Goal: Answer question/provide support

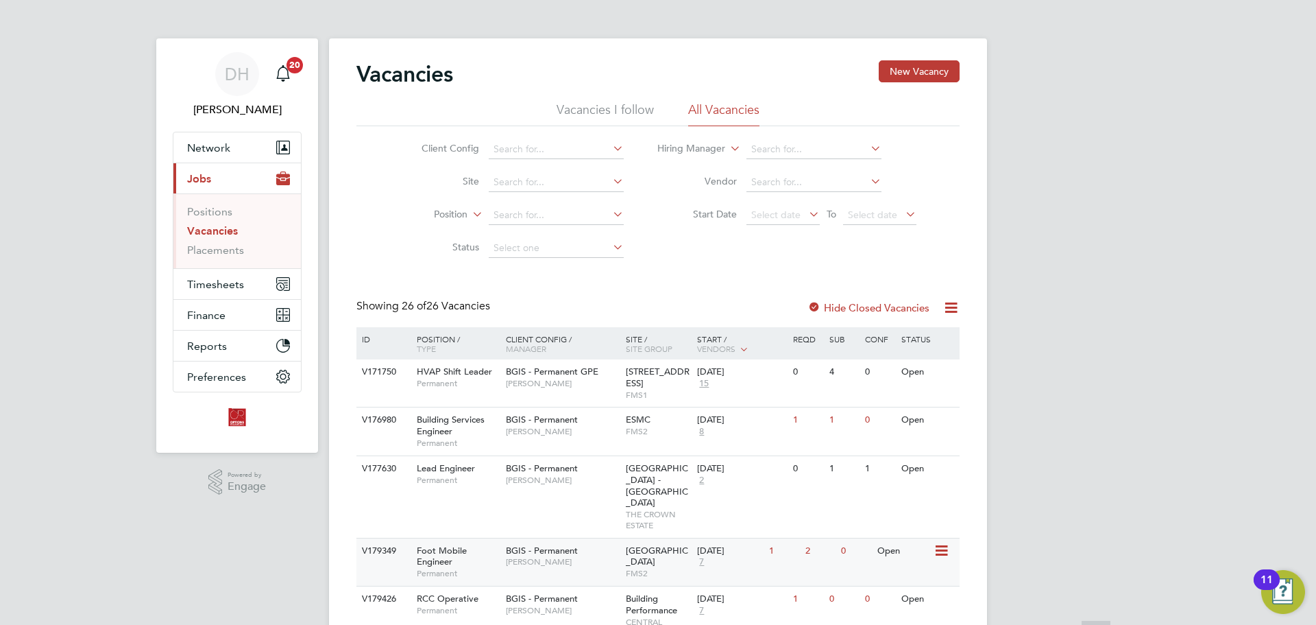
scroll to position [206, 0]
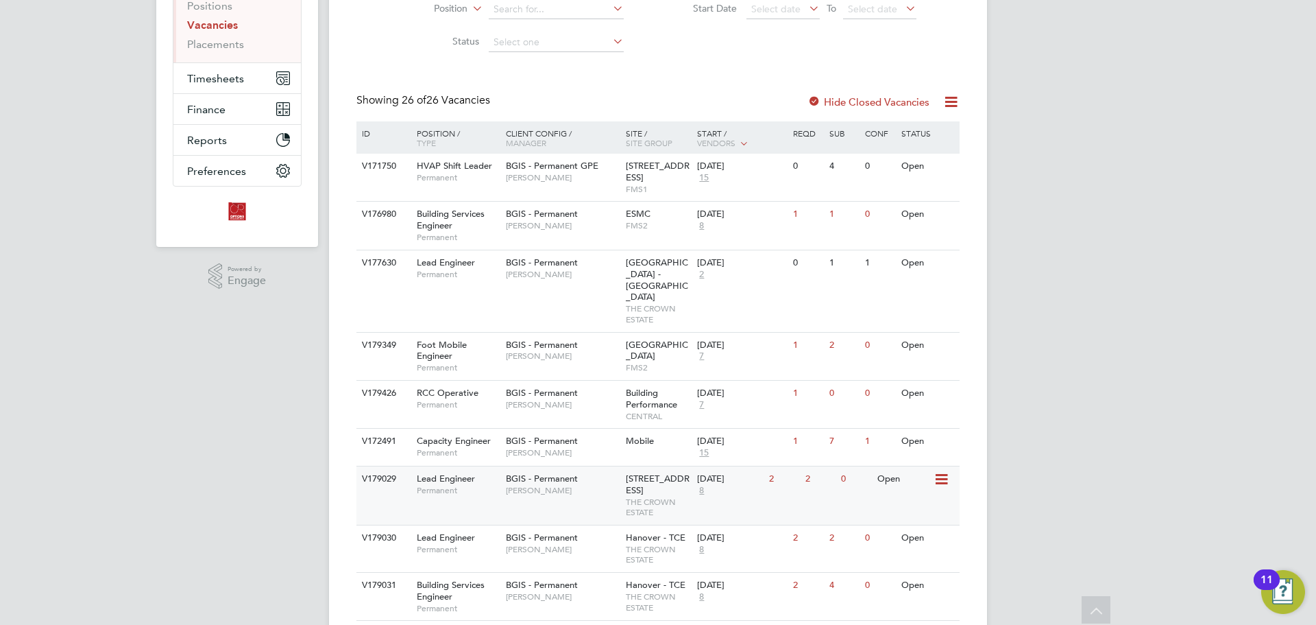
click at [579, 480] on div "V179029 Lead Engineer Permanent BGIS - Permanent [PERSON_NAME] [STREET_ADDRESS]…" at bounding box center [657, 495] width 603 height 59
click at [636, 544] on span "THE CROWN ESTATE" at bounding box center [658, 554] width 65 height 21
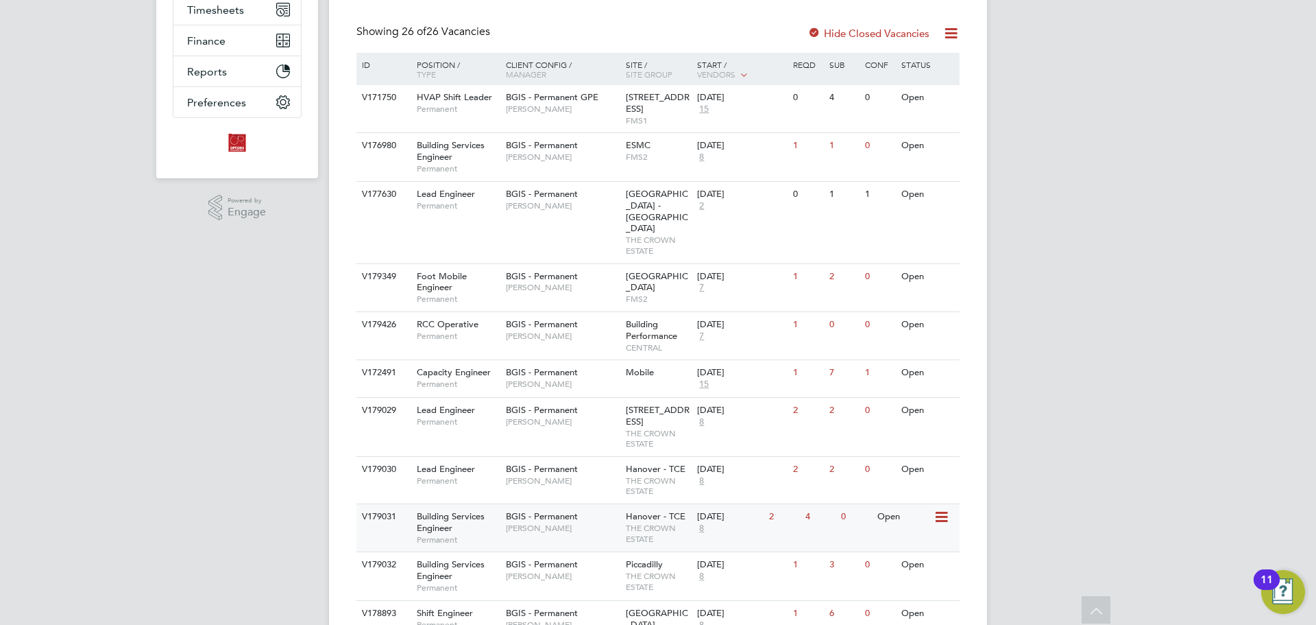
click at [553, 522] on span "[PERSON_NAME]" at bounding box center [562, 527] width 113 height 11
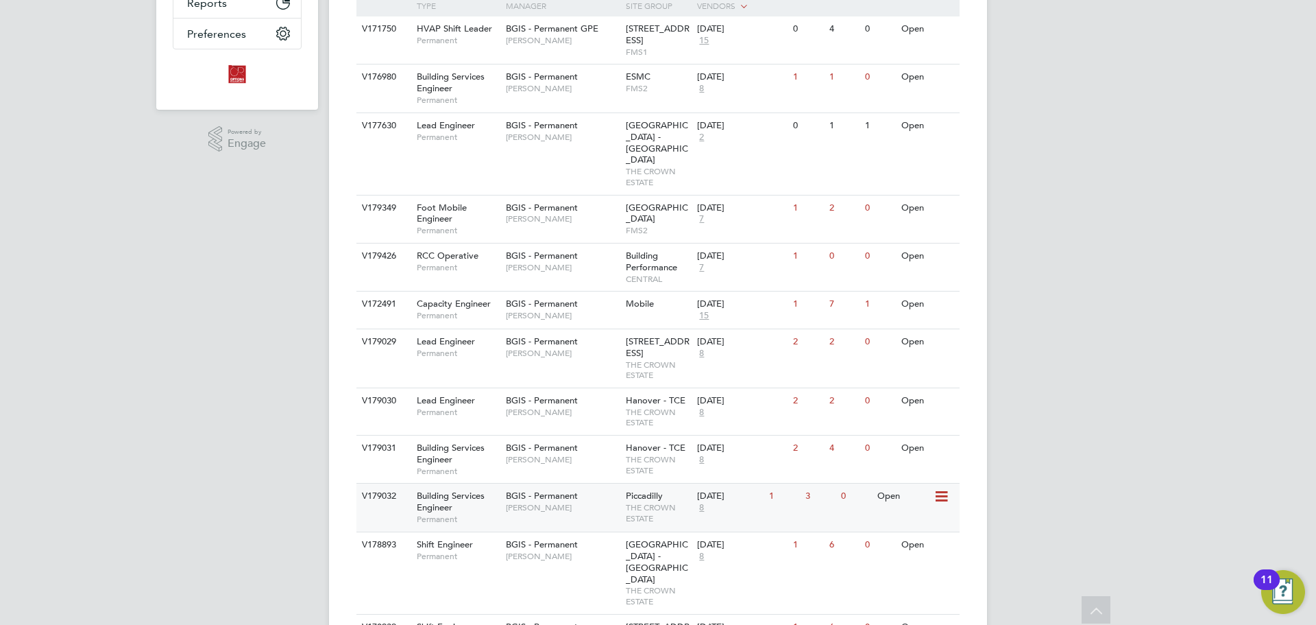
scroll to position [411, 0]
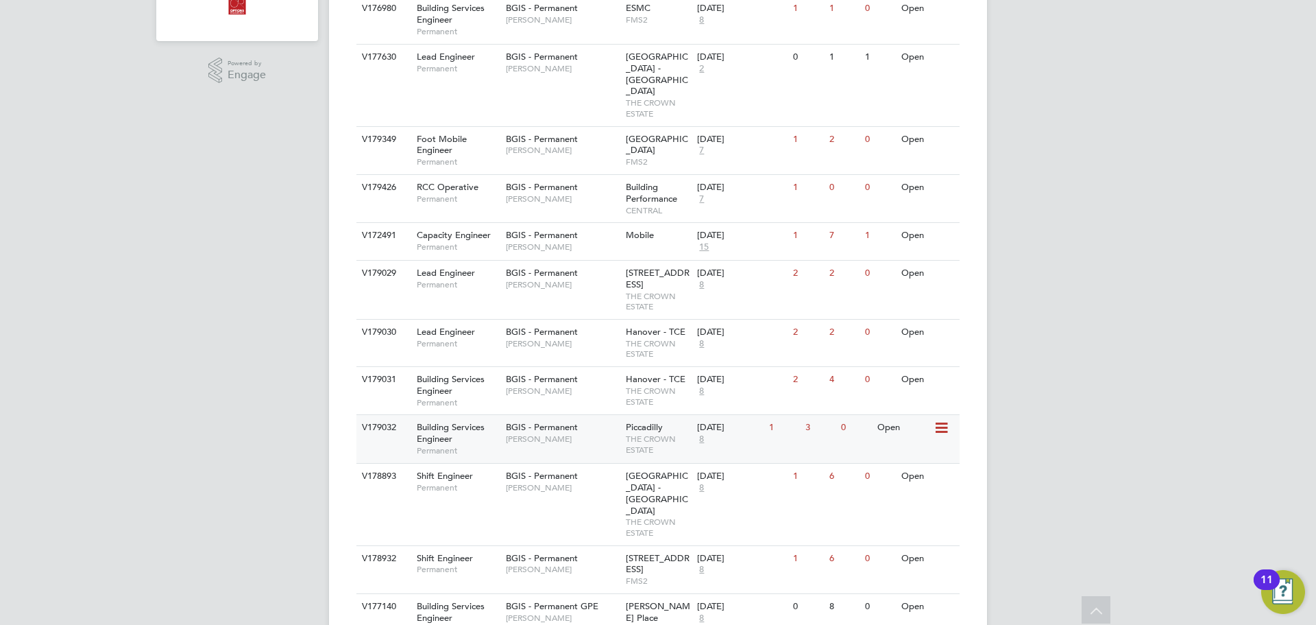
click at [586, 415] on div "BGIS - Permanent Kyriacos Savva" at bounding box center [563, 433] width 120 height 36
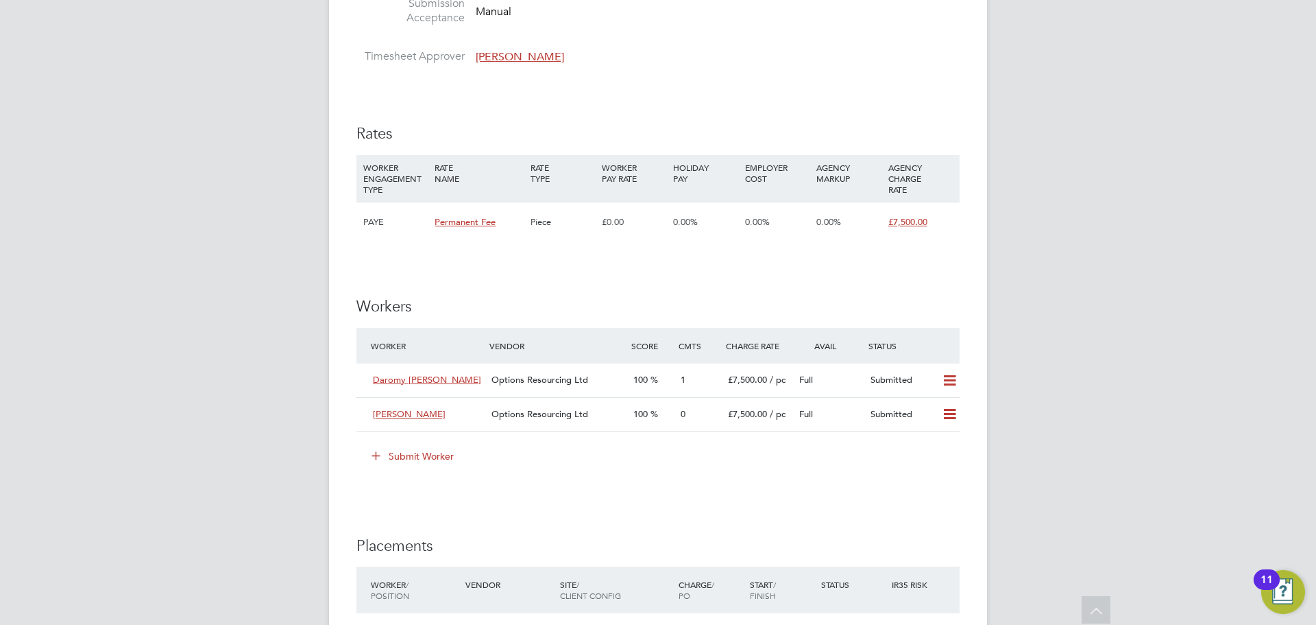
scroll to position [1371, 0]
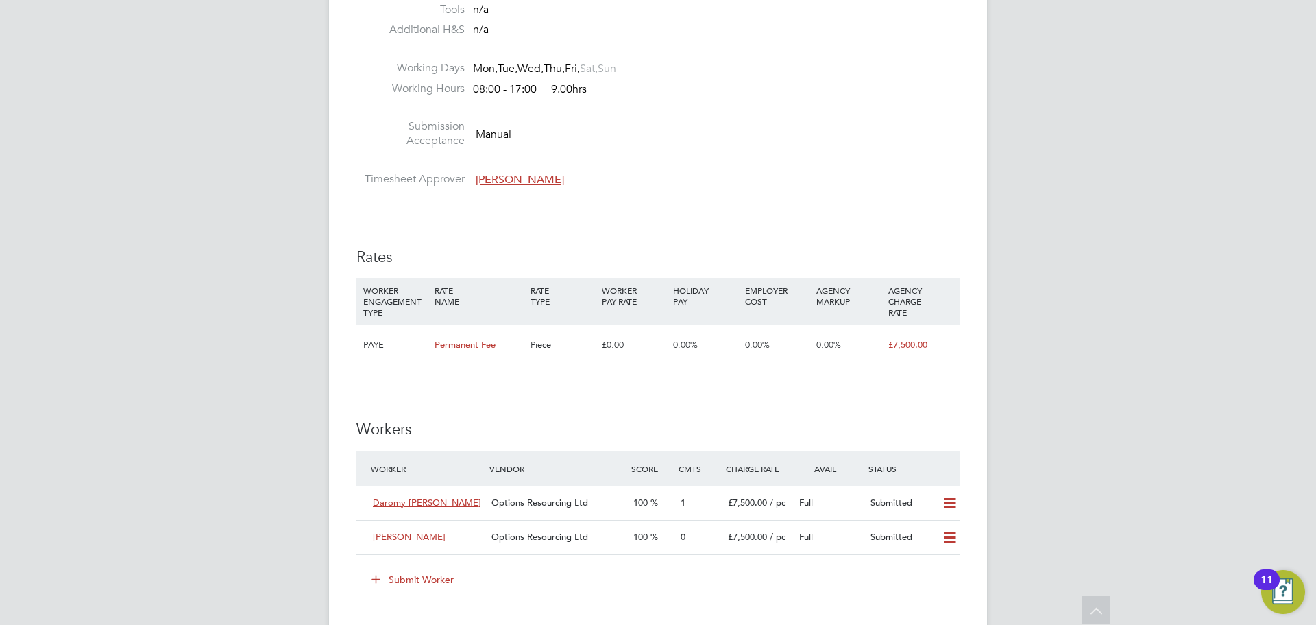
scroll to position [1234, 0]
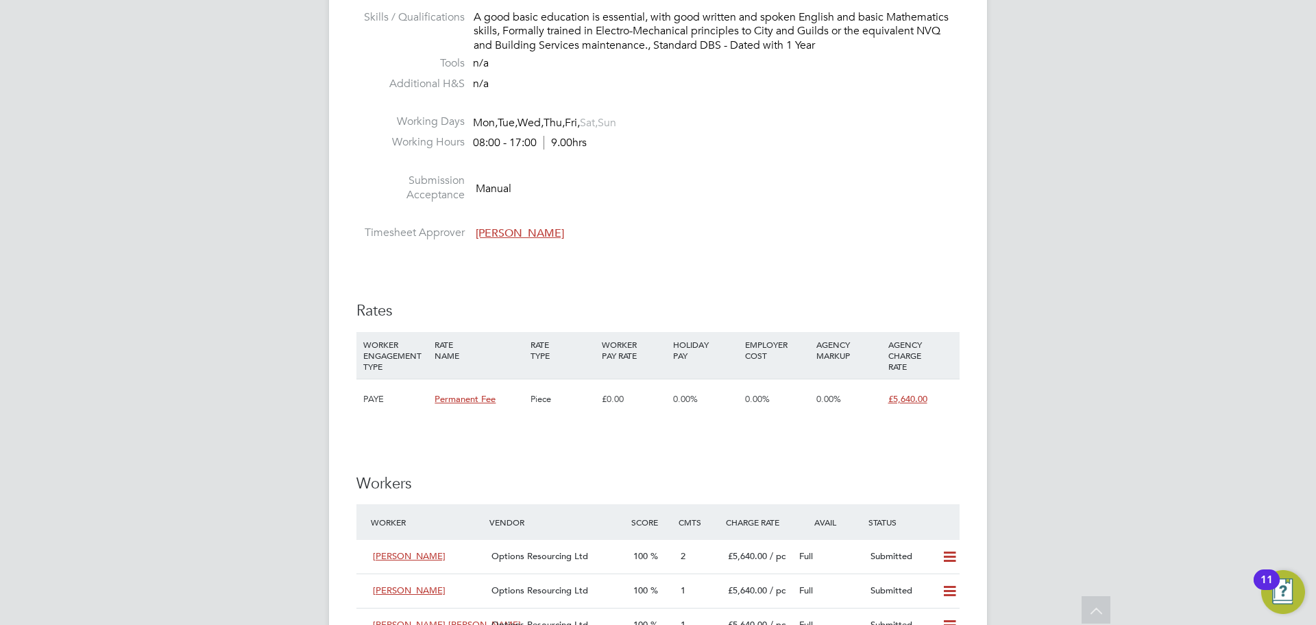
scroll to position [1714, 0]
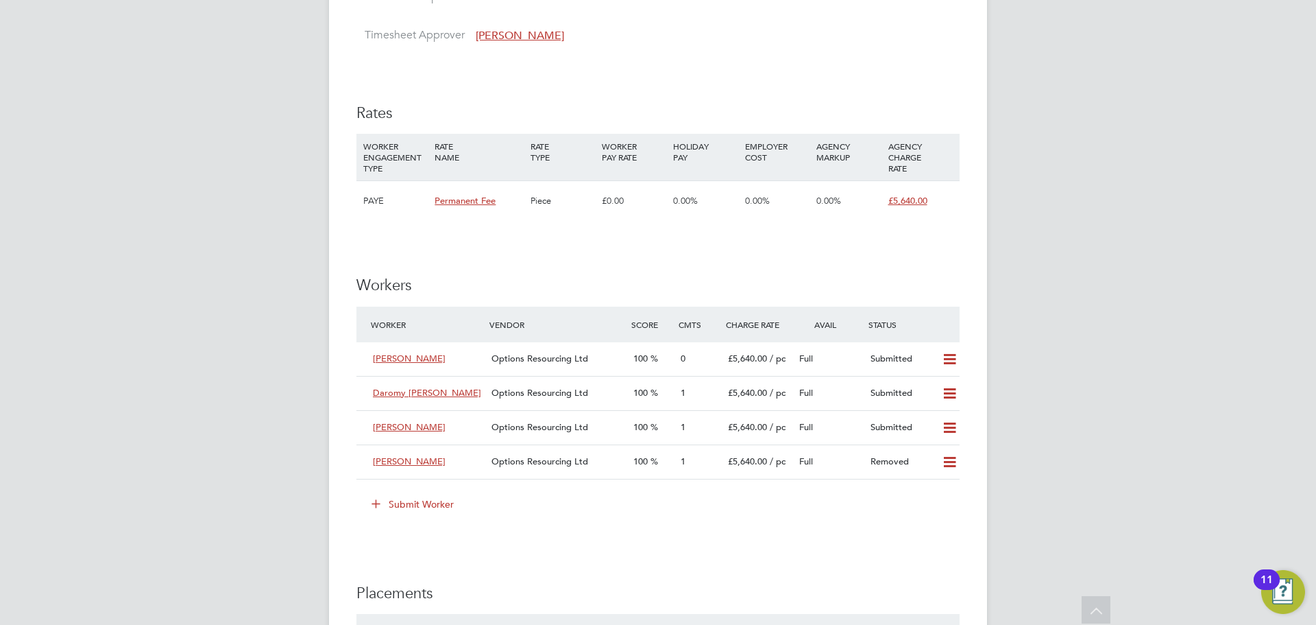
scroll to position [1789, 0]
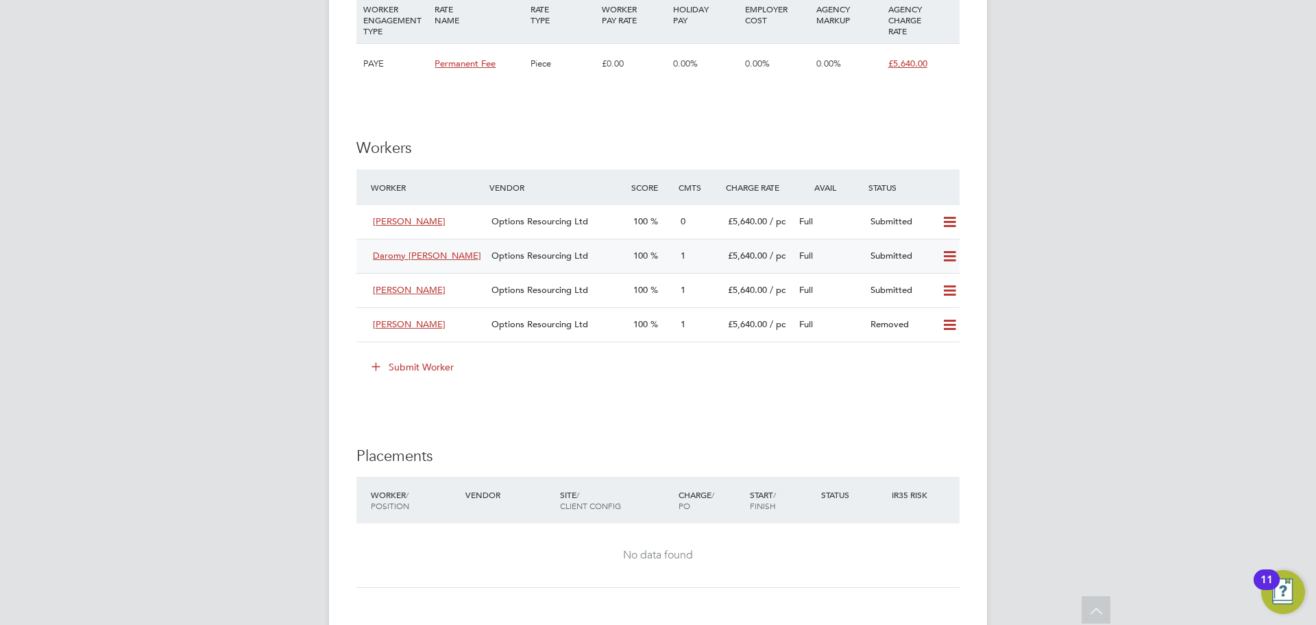
click at [554, 254] on span "Options Resourcing Ltd" at bounding box center [540, 256] width 97 height 12
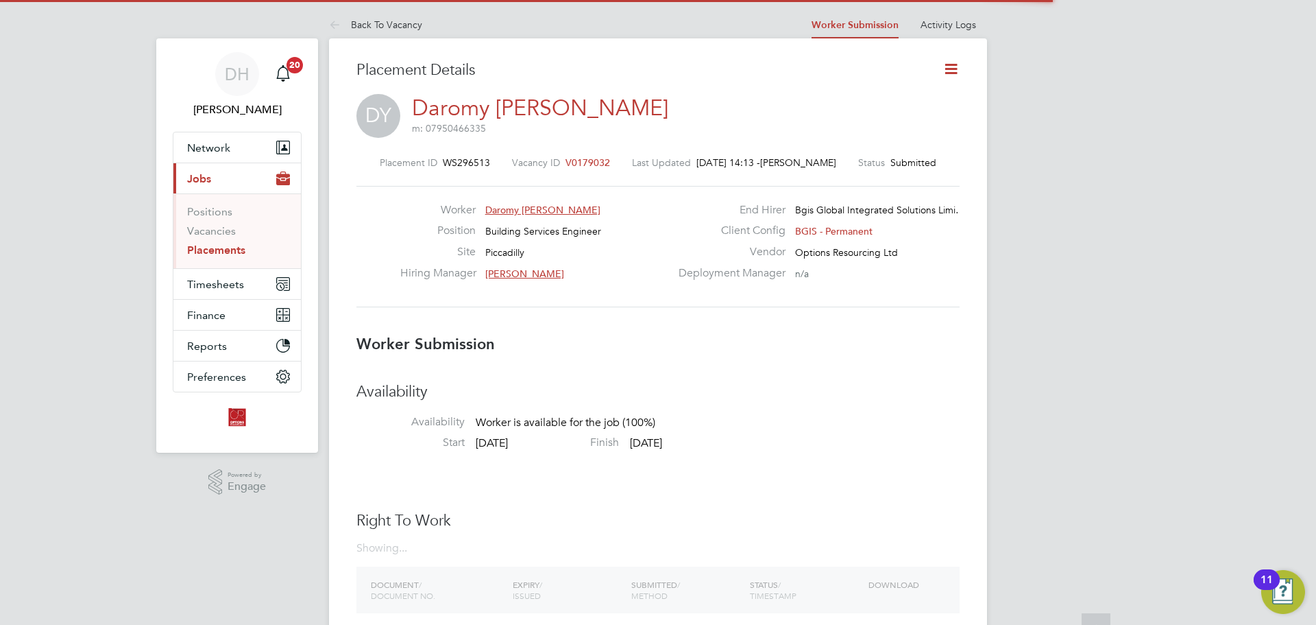
scroll to position [7, 7]
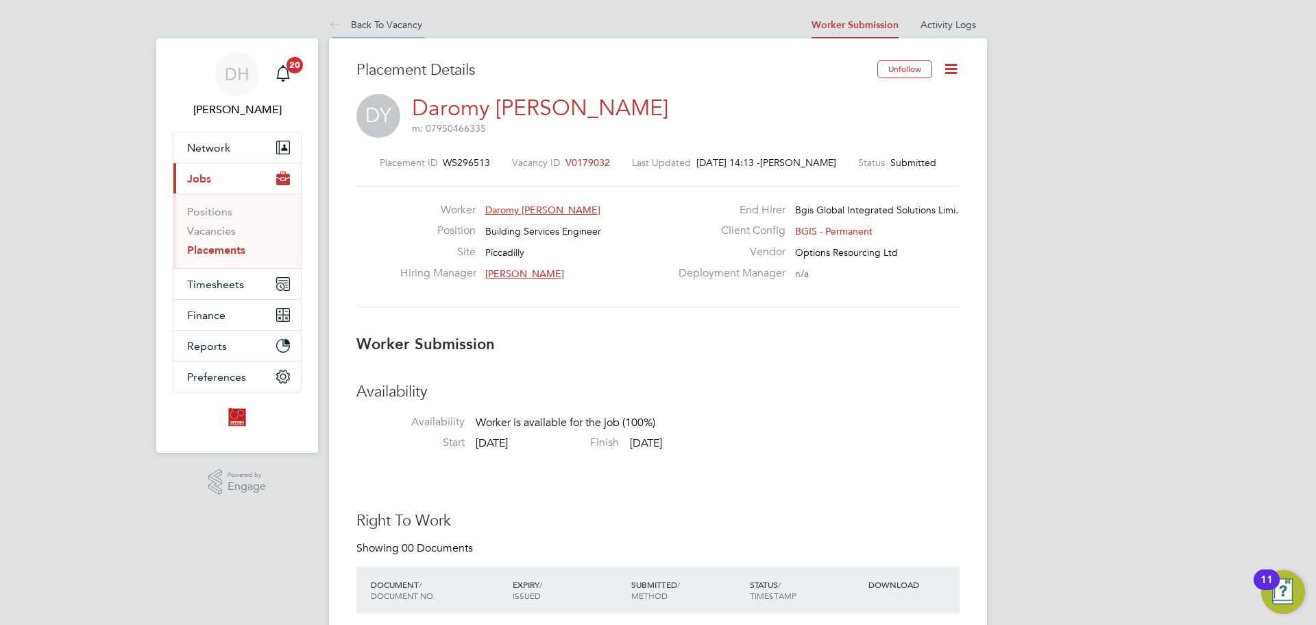
click at [339, 23] on icon at bounding box center [337, 25] width 17 height 17
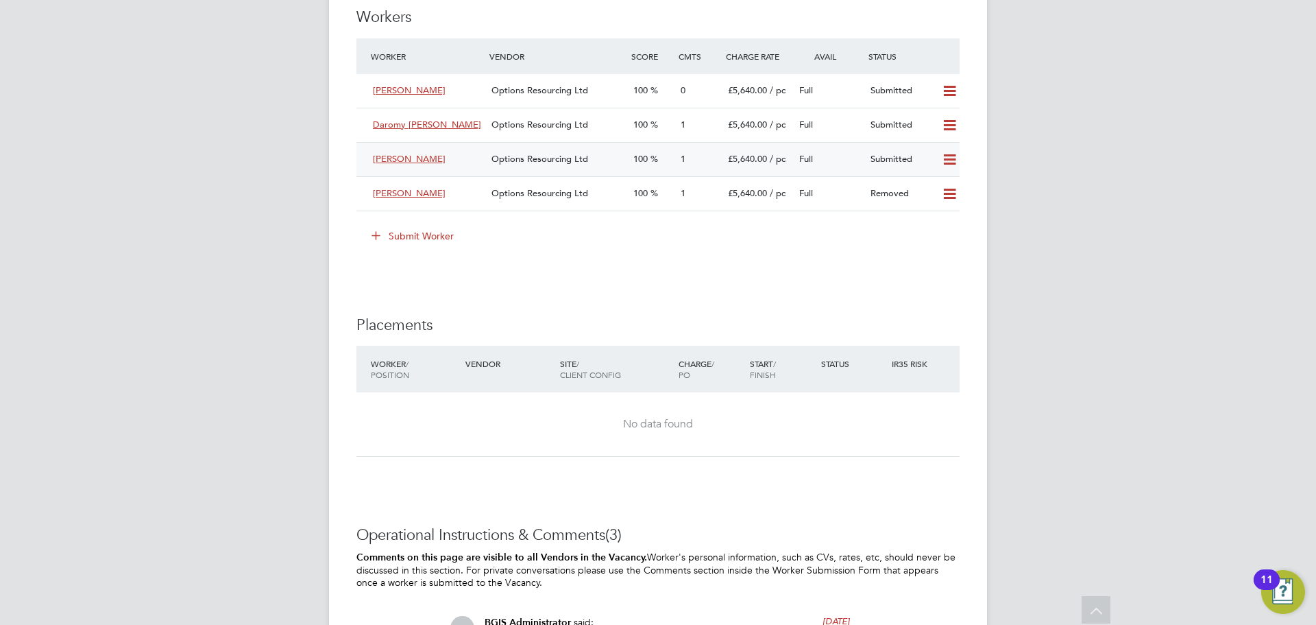
click at [505, 158] on span "Options Resourcing Ltd" at bounding box center [540, 159] width 97 height 12
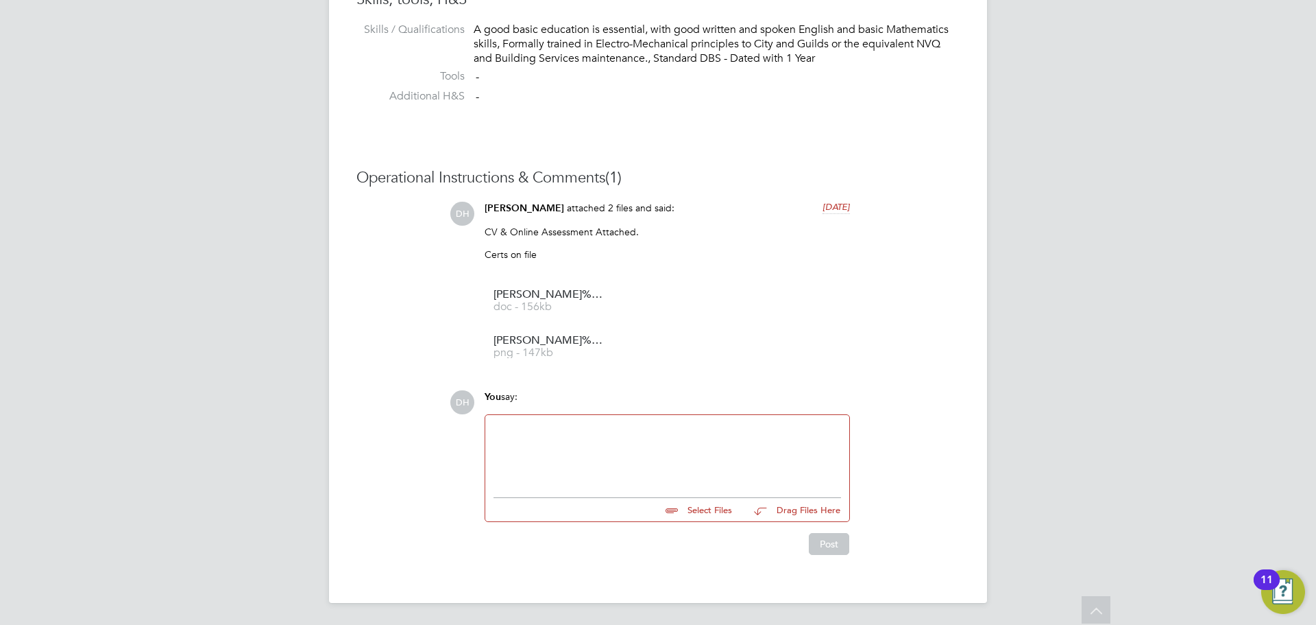
click at [614, 455] on div at bounding box center [668, 452] width 348 height 59
click at [835, 537] on button "Post" at bounding box center [829, 544] width 40 height 22
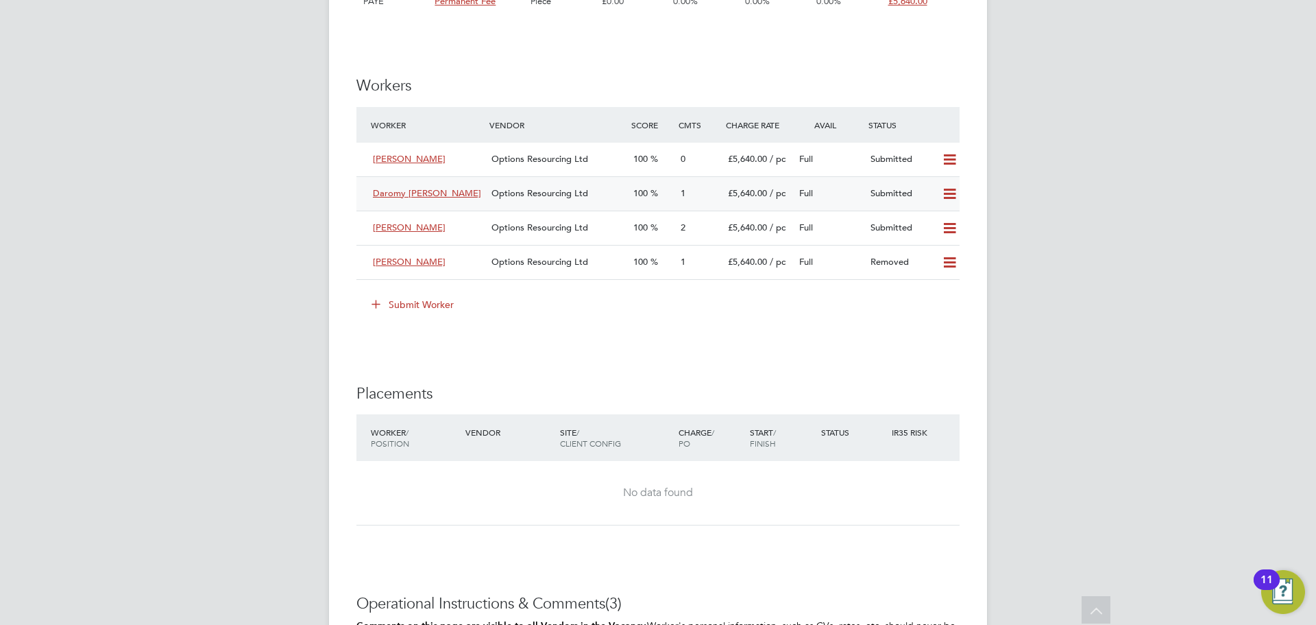
click at [523, 195] on span "Options Resourcing Ltd" at bounding box center [540, 193] width 97 height 12
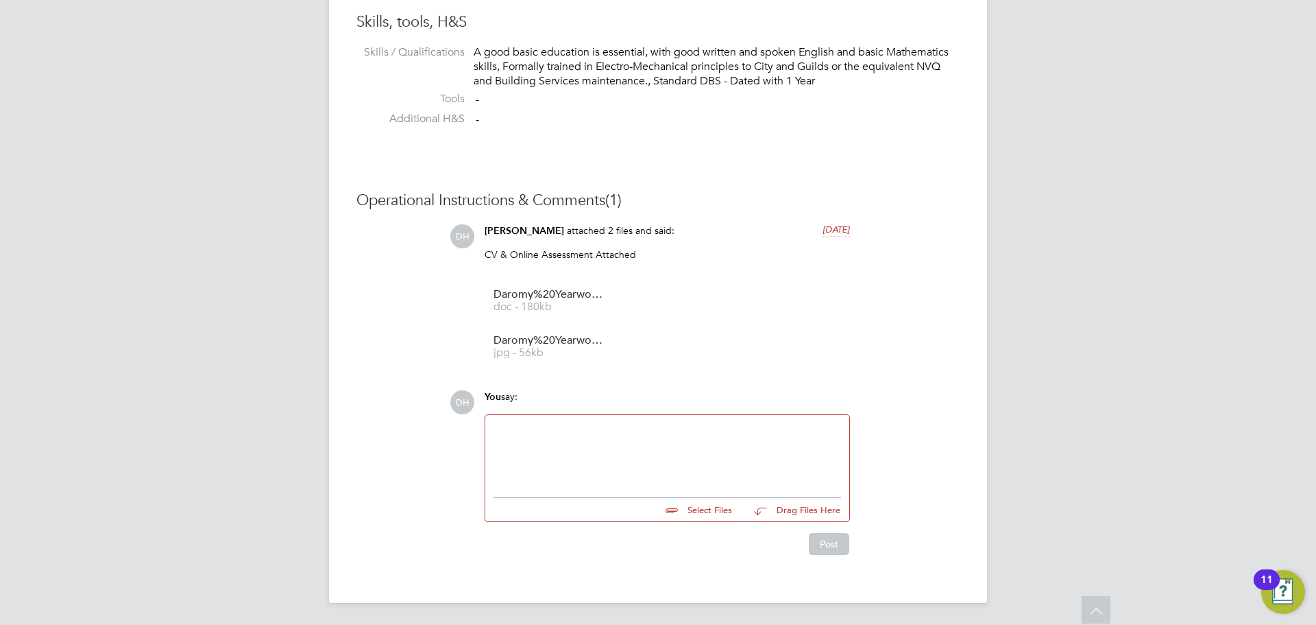
click at [563, 444] on div at bounding box center [668, 452] width 348 height 59
click at [809, 540] on button "Post" at bounding box center [829, 544] width 40 height 22
